Goal: Task Accomplishment & Management: Complete application form

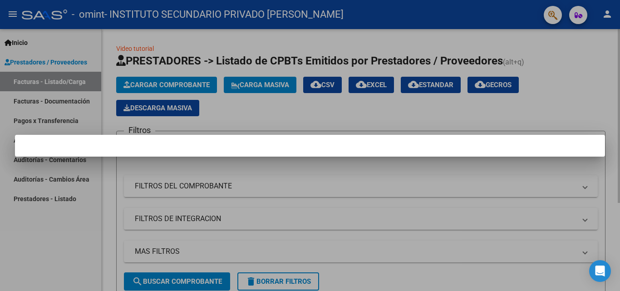
drag, startPoint x: 495, startPoint y: 89, endPoint x: 511, endPoint y: 121, distance: 35.5
click at [500, 92] on div at bounding box center [310, 145] width 620 height 291
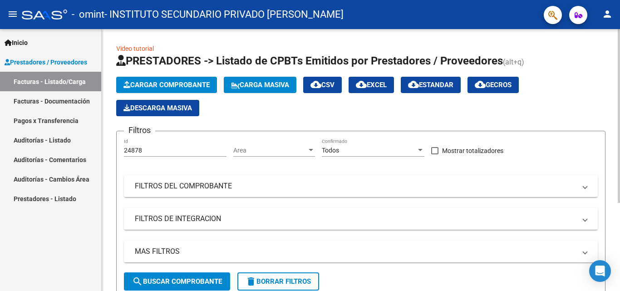
click at [511, 117] on app-list-header "PRESTADORES -> Listado de CPBTs Emitidos por Prestadores / Proveedores (alt+q) …" at bounding box center [360, 176] width 489 height 245
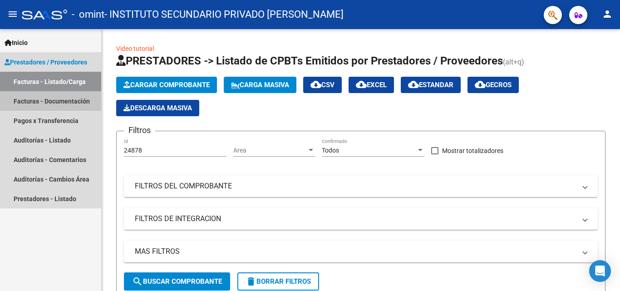
click at [71, 95] on link "Facturas - Documentación" at bounding box center [50, 101] width 101 height 20
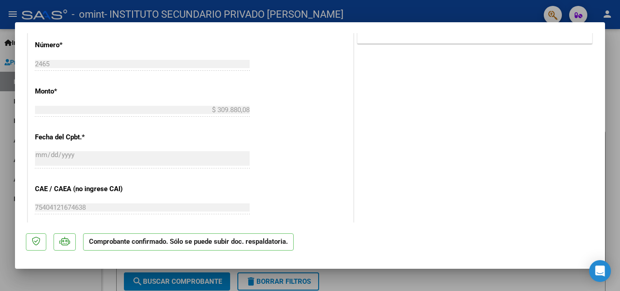
scroll to position [363, 0]
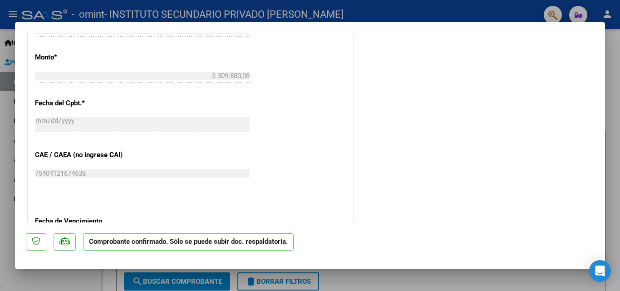
type input "$ 0,00"
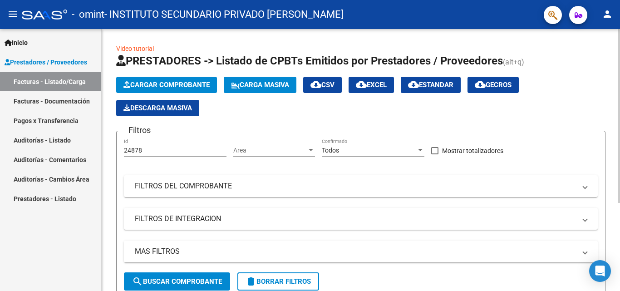
click at [149, 83] on span "Cargar Comprobante" at bounding box center [166, 85] width 86 height 8
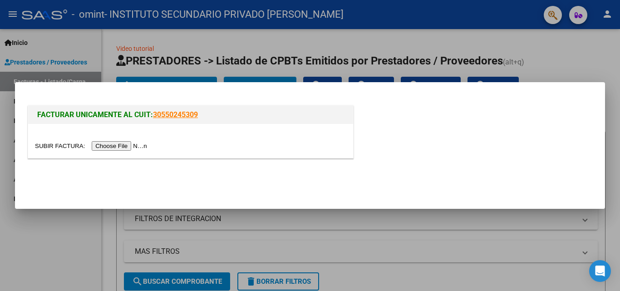
click at [130, 147] on input "file" at bounding box center [92, 146] width 115 height 10
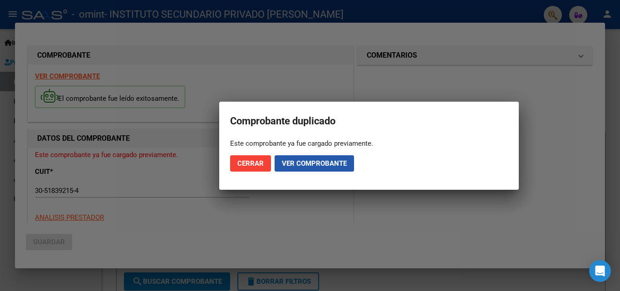
click at [293, 158] on button "Ver comprobante" at bounding box center [314, 163] width 79 height 16
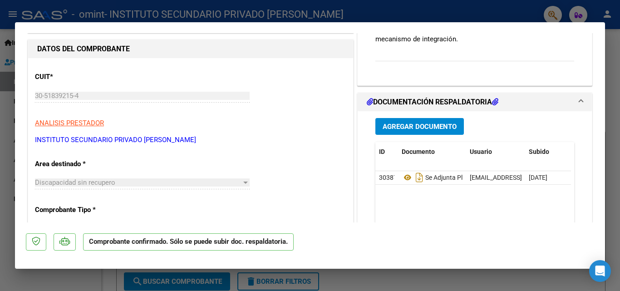
scroll to position [84, 0]
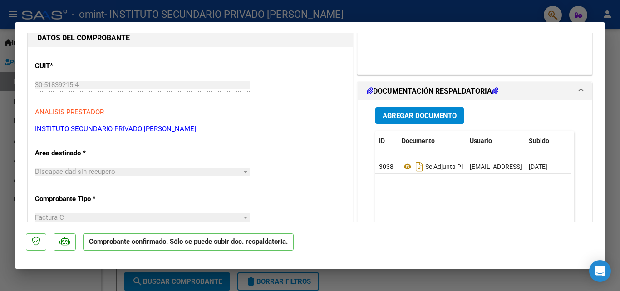
click at [243, 172] on div at bounding box center [245, 172] width 5 height 2
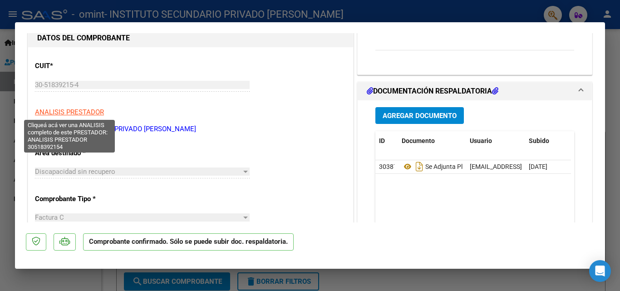
click at [98, 115] on span "ANALISIS PRESTADOR" at bounding box center [69, 112] width 69 height 8
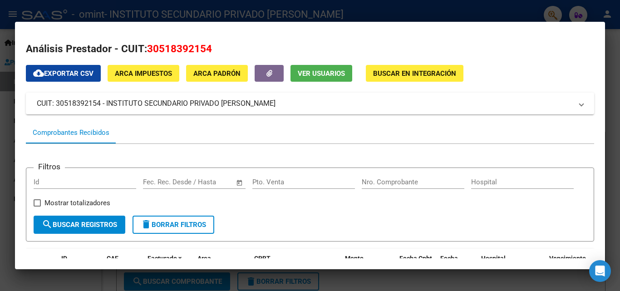
click at [426, 70] on span "Buscar en Integración" at bounding box center [414, 73] width 83 height 8
